Goal: Information Seeking & Learning: Learn about a topic

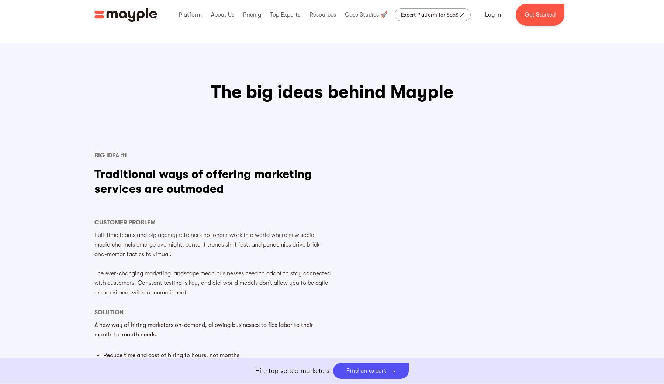
scroll to position [340, 0]
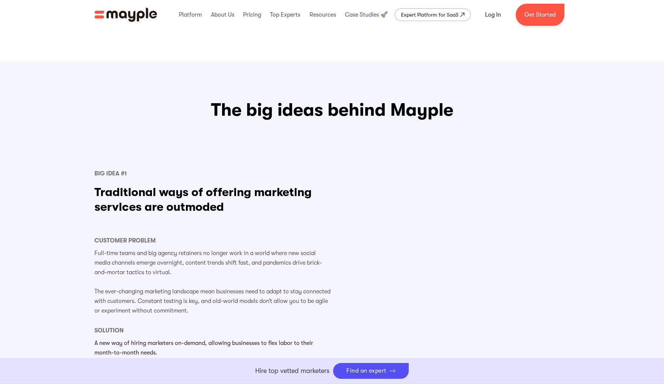
click at [239, 106] on h3 "The big ideas behind Mayple" at bounding box center [331, 111] width 475 height 24
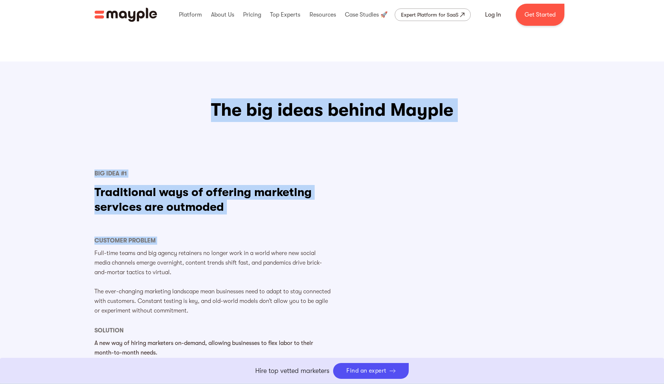
drag, startPoint x: 239, startPoint y: 106, endPoint x: 362, endPoint y: 239, distance: 180.2
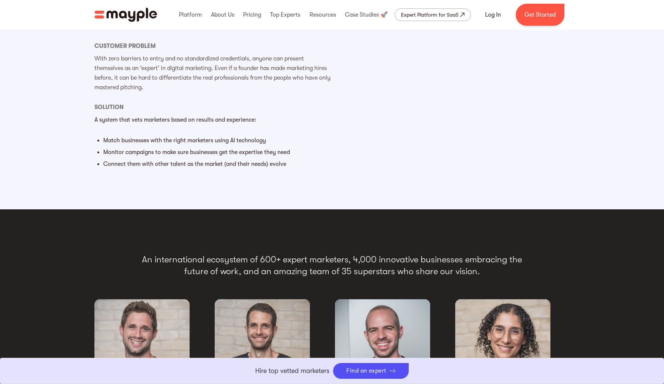
scroll to position [1090, 0]
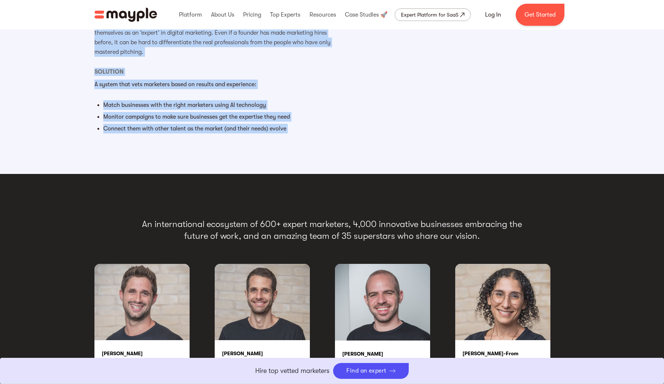
click at [300, 133] on li "Connect them with other talent as the market (and their needs) evolve" at bounding box center [217, 129] width 229 height 10
copy div "Lor ips dolor sitame Consec Adi Elit #4 Seddoeiusmo temp in utlabore etdolorem …"
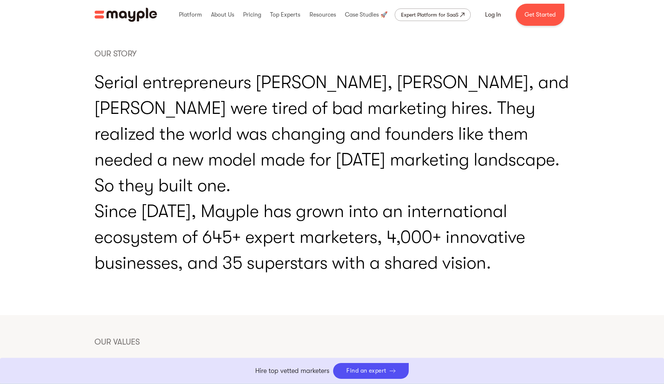
scroll to position [1489, 0]
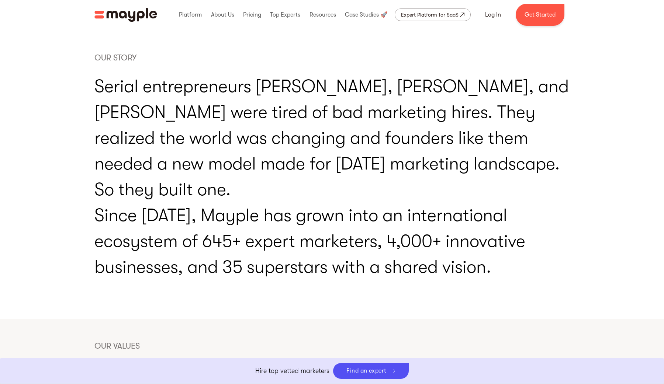
click at [303, 130] on p "Serial entrepreneurs [PERSON_NAME], [PERSON_NAME], and [PERSON_NAME] were tired…" at bounding box center [331, 177] width 475 height 207
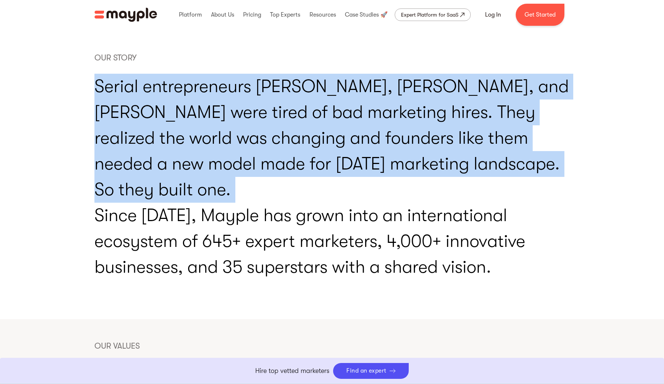
click at [303, 130] on p "Serial entrepreneurs [PERSON_NAME], [PERSON_NAME], and [PERSON_NAME] were tired…" at bounding box center [331, 177] width 475 height 207
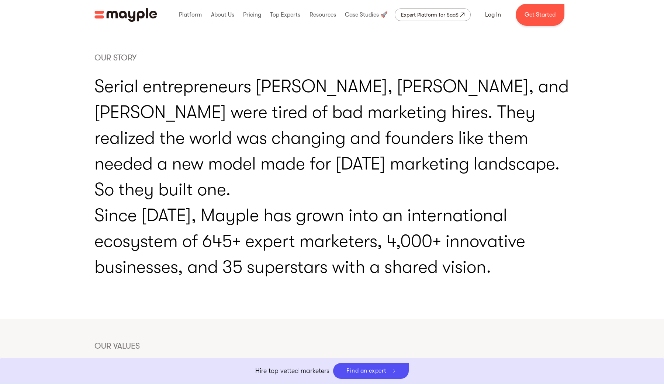
click at [306, 215] on p "Serial entrepreneurs [PERSON_NAME], [PERSON_NAME], and [PERSON_NAME] were tired…" at bounding box center [331, 177] width 475 height 207
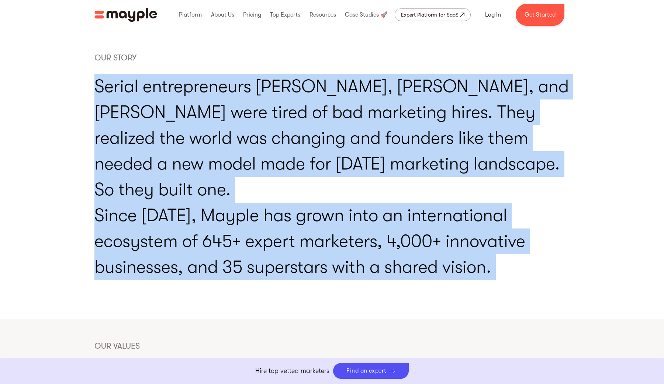
drag, startPoint x: 306, startPoint y: 215, endPoint x: 289, endPoint y: 141, distance: 76.0
click at [289, 141] on p "Serial entrepreneurs [PERSON_NAME], [PERSON_NAME], and [PERSON_NAME] were tired…" at bounding box center [331, 177] width 475 height 207
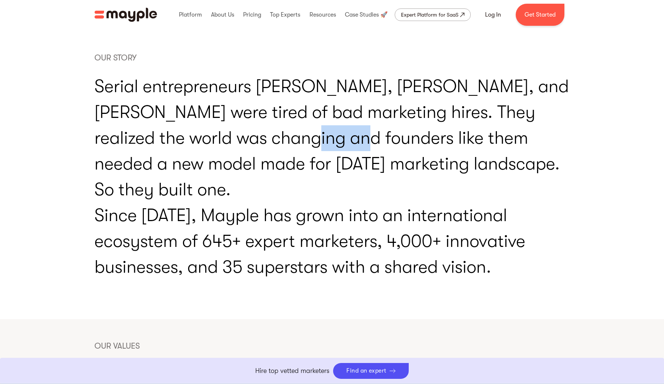
click at [289, 141] on p "Serial entrepreneurs [PERSON_NAME], [PERSON_NAME], and [PERSON_NAME] were tired…" at bounding box center [331, 177] width 475 height 207
click at [111, 60] on div "OUR STORY" at bounding box center [331, 58] width 475 height 10
copy div "OUR STORY"
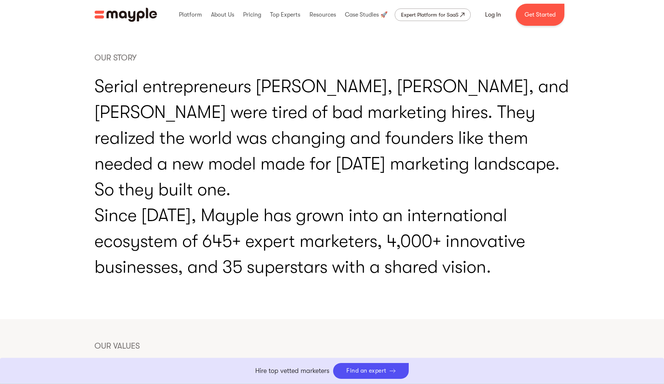
click at [151, 115] on p "Serial entrepreneurs [PERSON_NAME], [PERSON_NAME], and [PERSON_NAME] were tired…" at bounding box center [331, 177] width 475 height 207
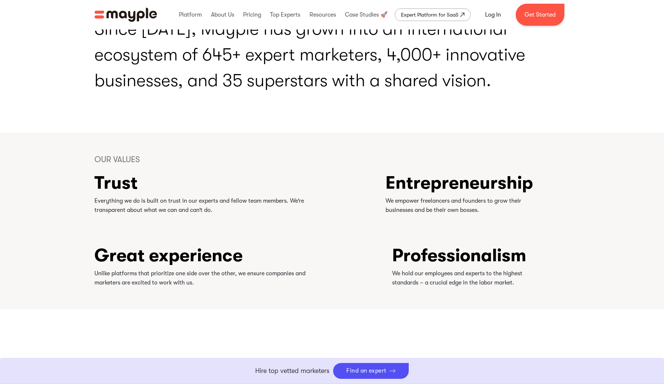
scroll to position [1672, 0]
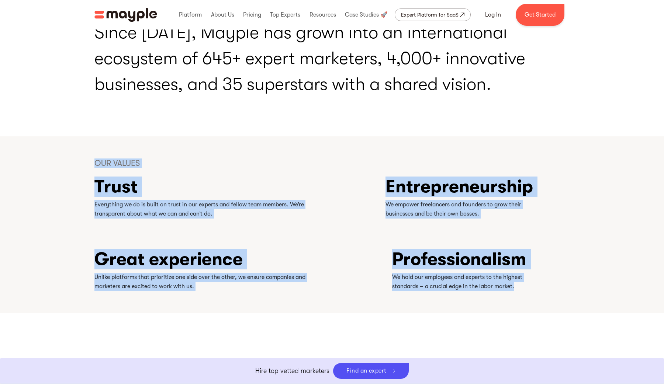
drag, startPoint x: 86, startPoint y: 132, endPoint x: 563, endPoint y: 282, distance: 500.2
click at [563, 282] on div "OUR VALUES Trust Everything we do is built on trust in our experts and fellow t…" at bounding box center [332, 225] width 664 height 177
copy div "OUR VALUES Trust Everything we do is built on trust in our experts and fellow t…"
